Goal: Complete application form: Complete application form

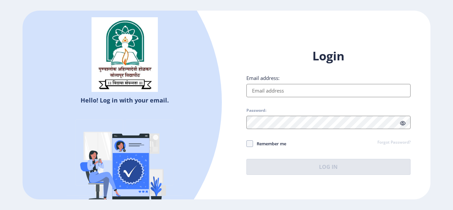
click at [260, 94] on input "Email address:" at bounding box center [328, 90] width 164 height 13
type input "[EMAIL_ADDRESS][DOMAIN_NAME]"
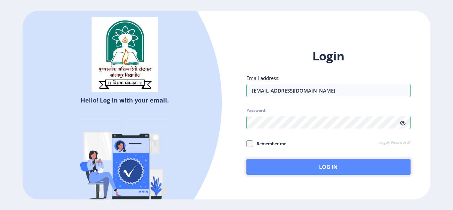
click at [319, 171] on button "Log In" at bounding box center [328, 167] width 164 height 16
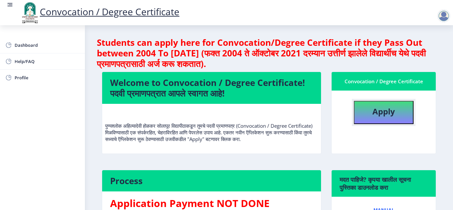
click at [385, 109] on b "Apply" at bounding box center [383, 111] width 23 height 11
select select
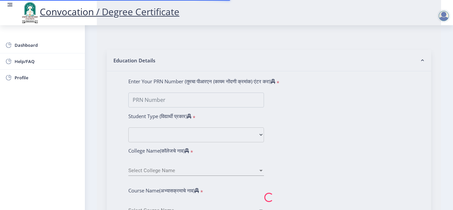
type input "[PERSON_NAME] [PERSON_NAME]"
type input "[PERSON_NAME]"
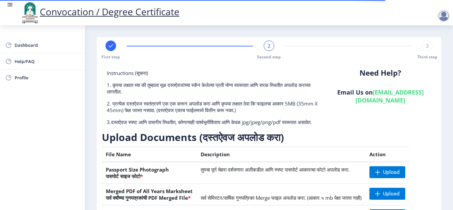
scroll to position [125, 0]
